Goal: Navigation & Orientation: Find specific page/section

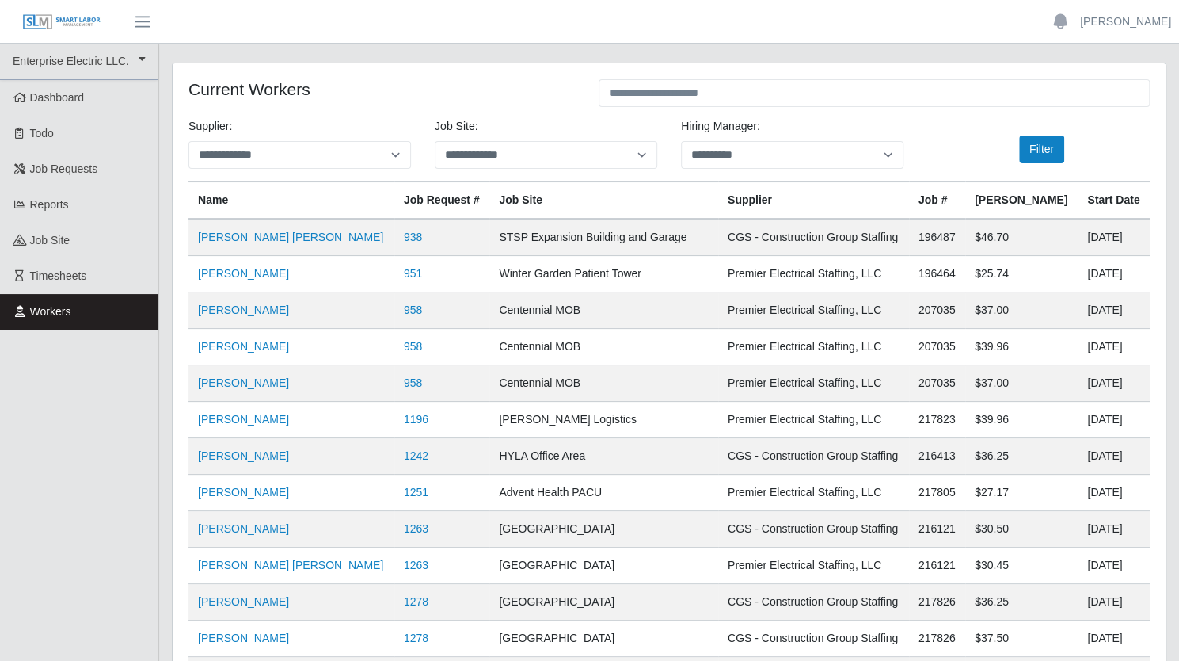
click at [73, 23] on img at bounding box center [61, 21] width 79 height 17
click at [43, 91] on span "Dashboard" at bounding box center [57, 97] width 55 height 13
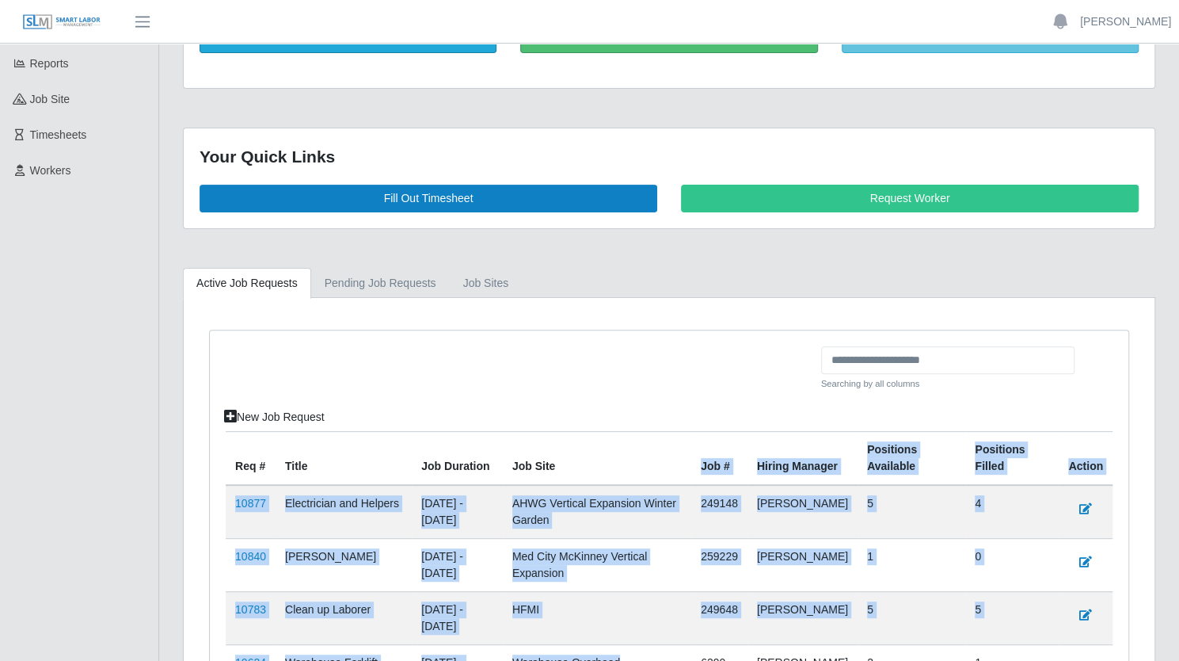
scroll to position [453, 0]
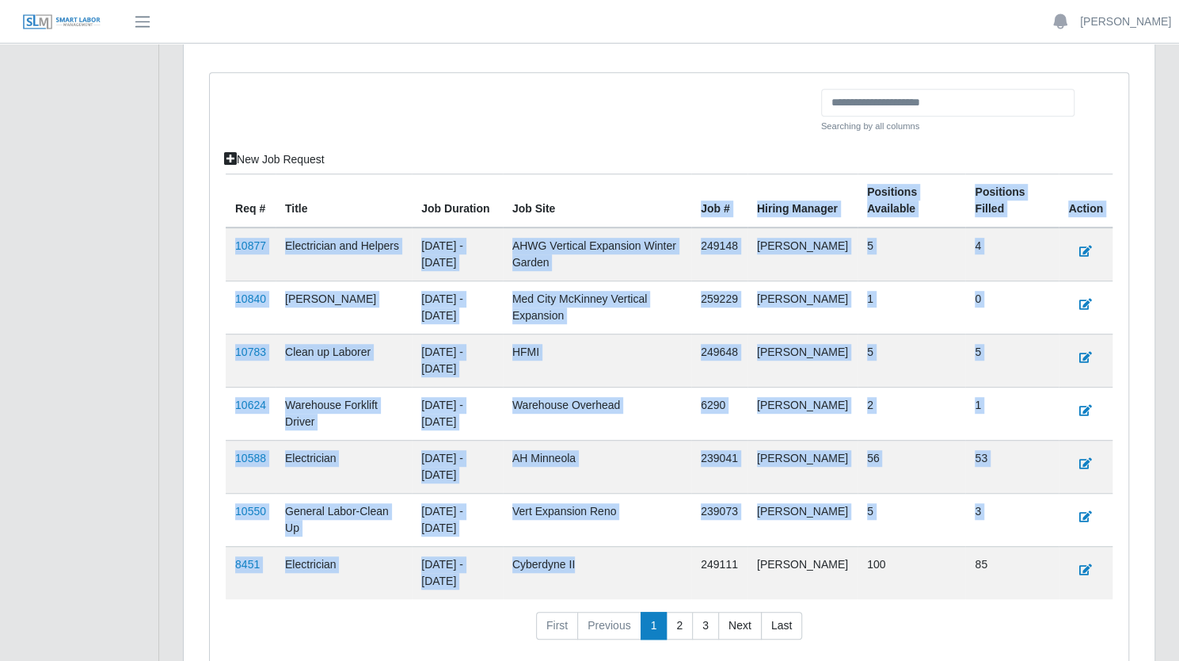
drag, startPoint x: 678, startPoint y: 613, endPoint x: 697, endPoint y: 688, distance: 77.6
